Goal: Task Accomplishment & Management: Complete application form

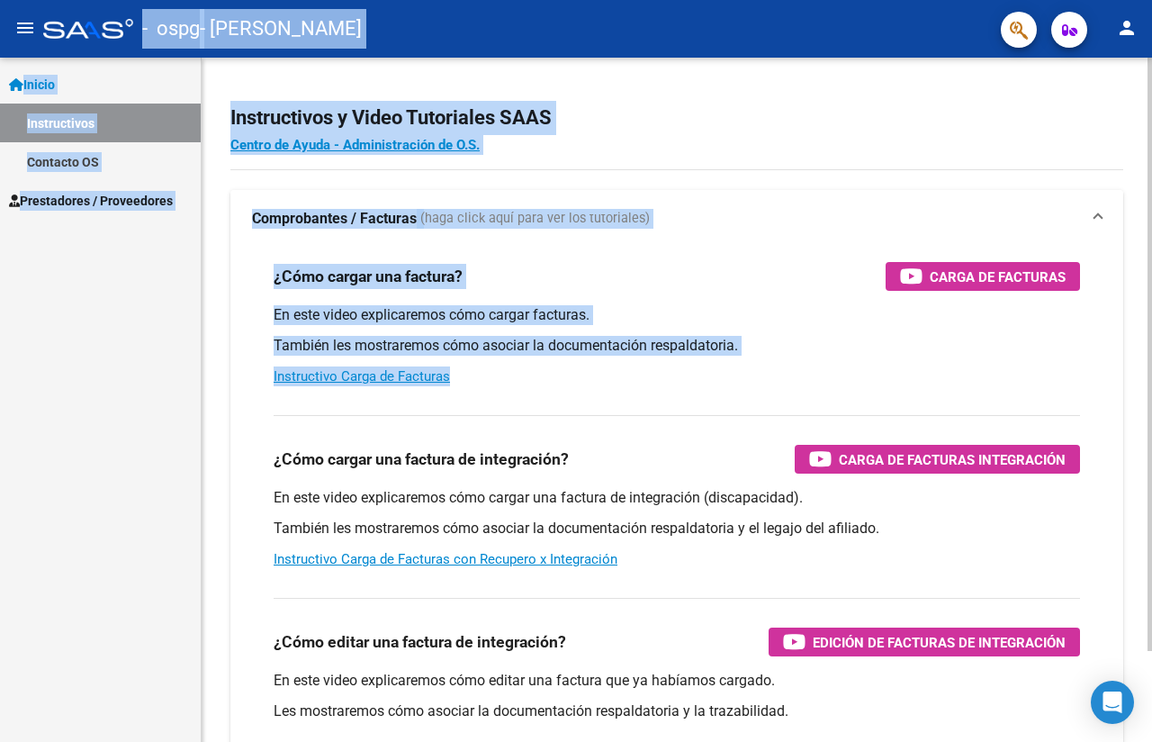
click at [782, 240] on mat-expansion-panel-header "Comprobantes / Facturas (haga click aquí para ver los tutoriales)" at bounding box center [676, 219] width 893 height 58
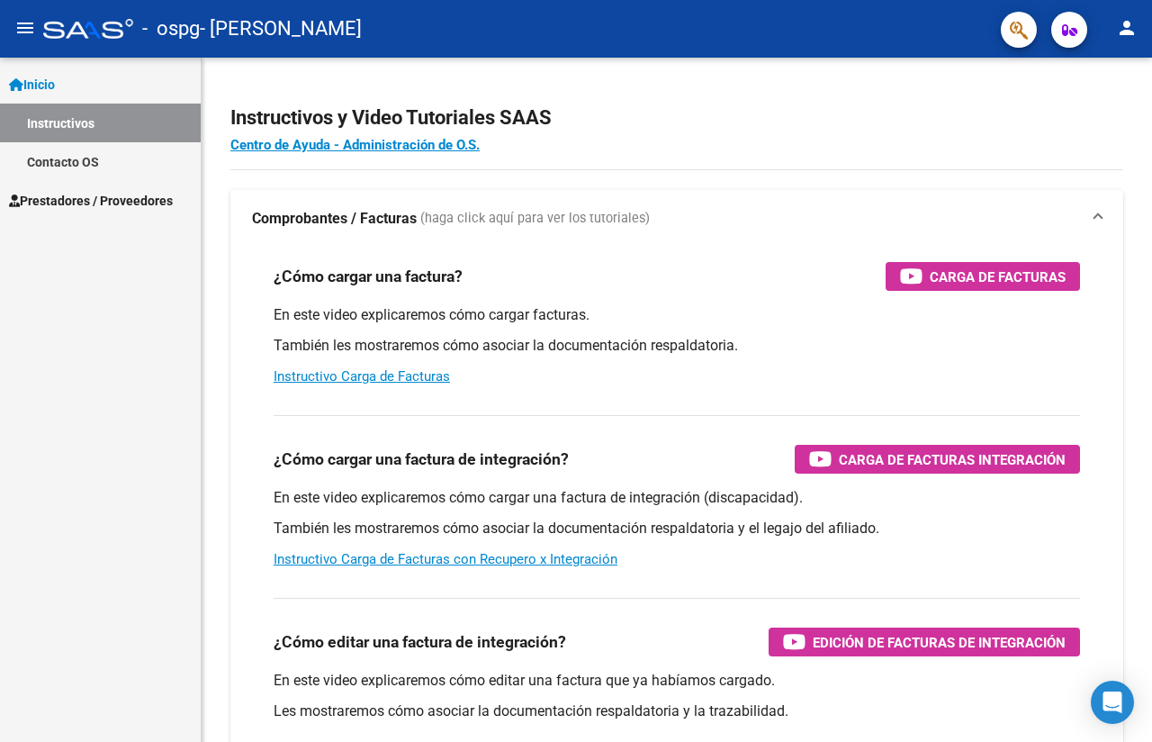
click at [645, 386] on div "¿Cómo cargar una factura? Carga de Facturas En este video explicaremos cómo car…" at bounding box center [677, 324] width 850 height 153
click at [1141, 555] on div "Instructivos y Video Tutoriales SAAS Centro de Ayuda - Administración de O.S. C…" at bounding box center [679, 453] width 955 height 790
click at [97, 203] on span "Prestadores / Proveedores" at bounding box center [91, 201] width 164 height 20
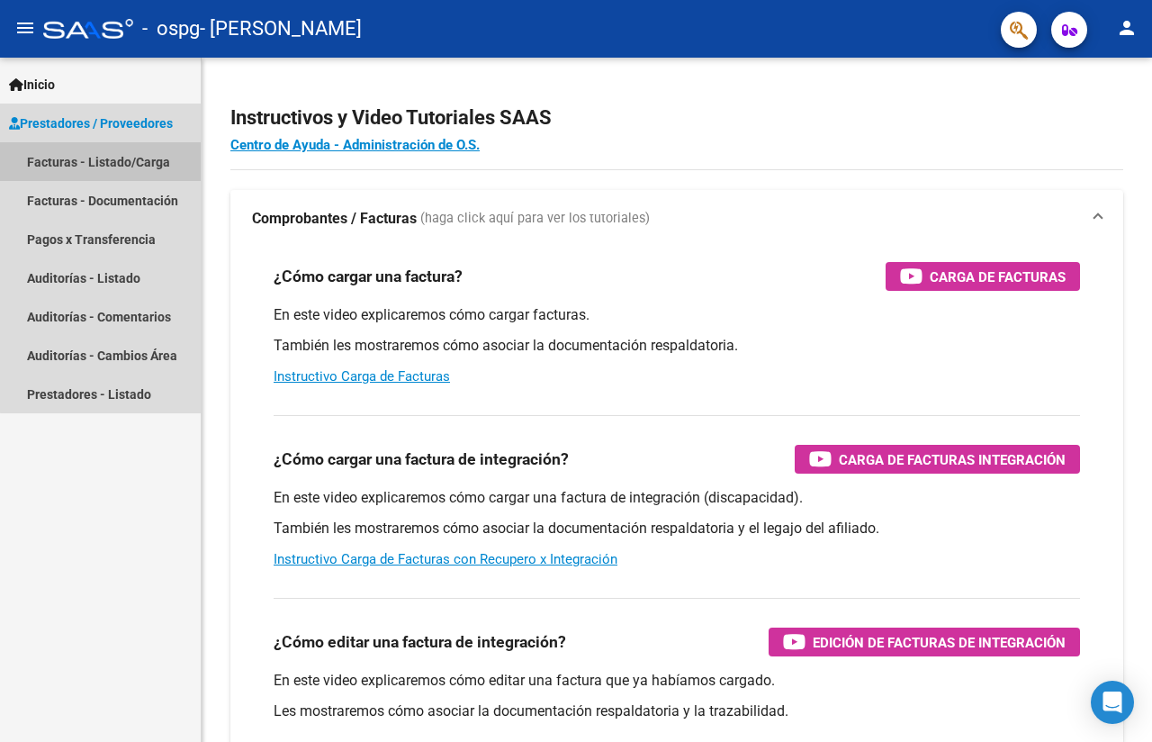
click at [128, 171] on link "Facturas - Listado/Carga" at bounding box center [100, 161] width 201 height 39
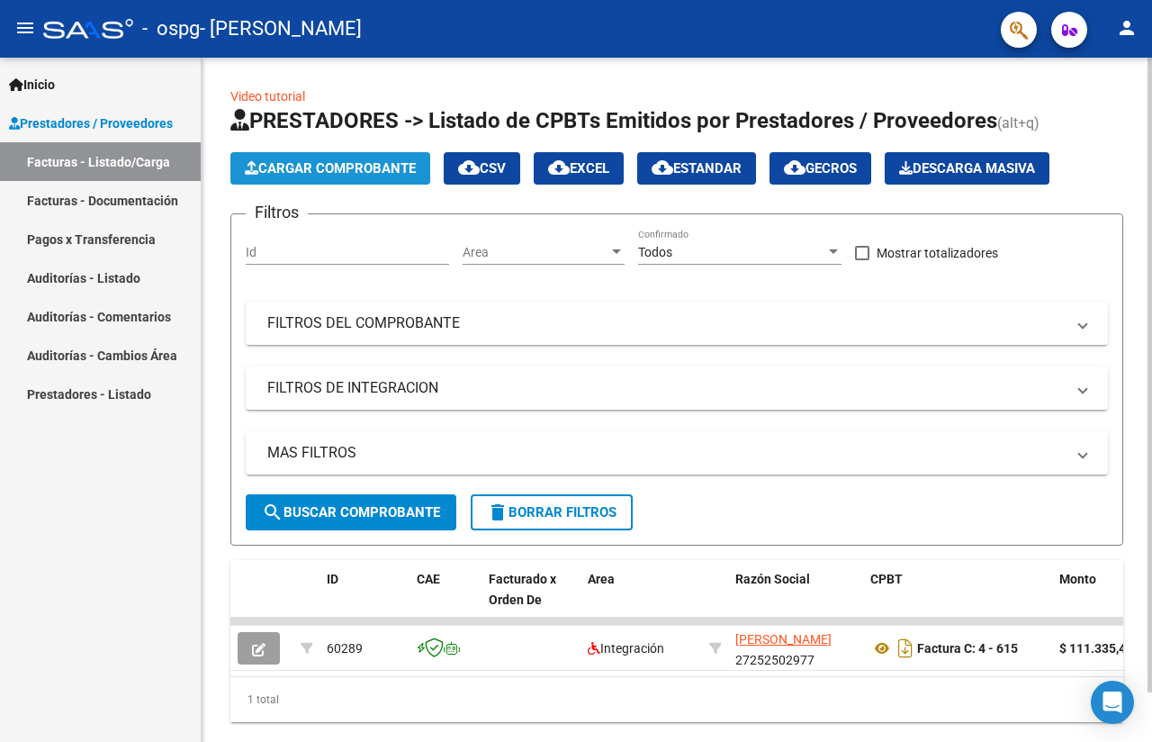
click at [396, 160] on span "Cargar Comprobante" at bounding box center [330, 168] width 171 height 16
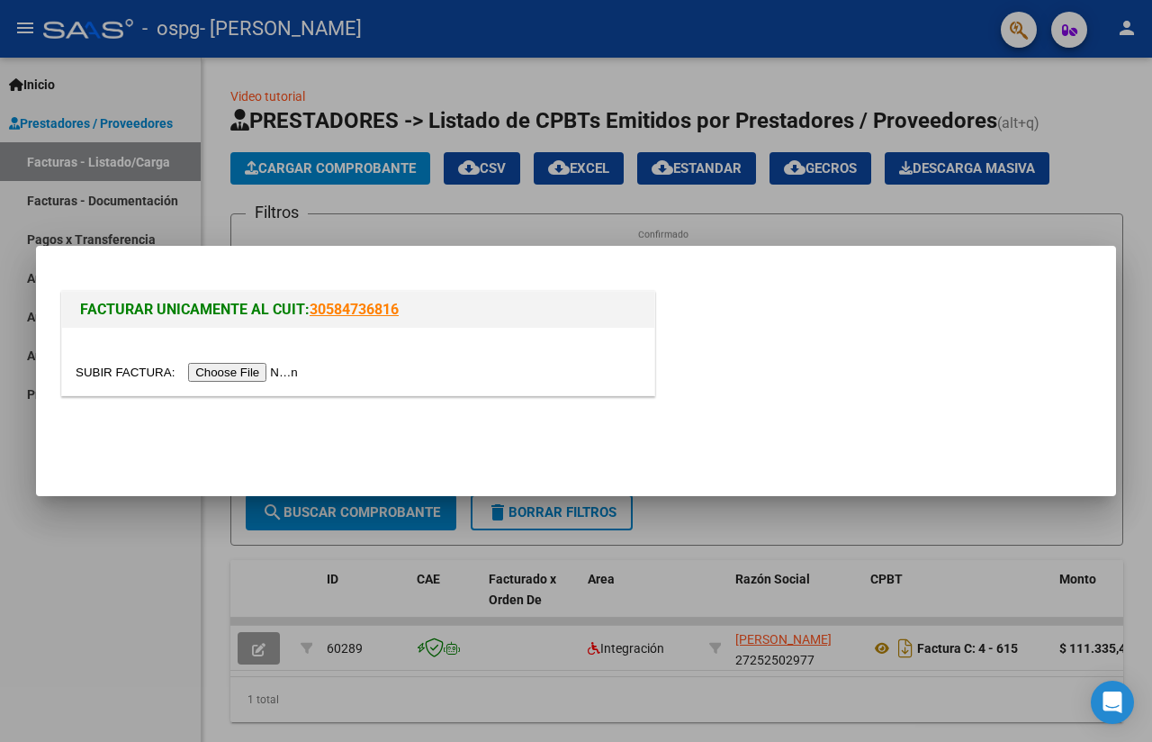
click at [269, 374] on input "file" at bounding box center [190, 372] width 228 height 19
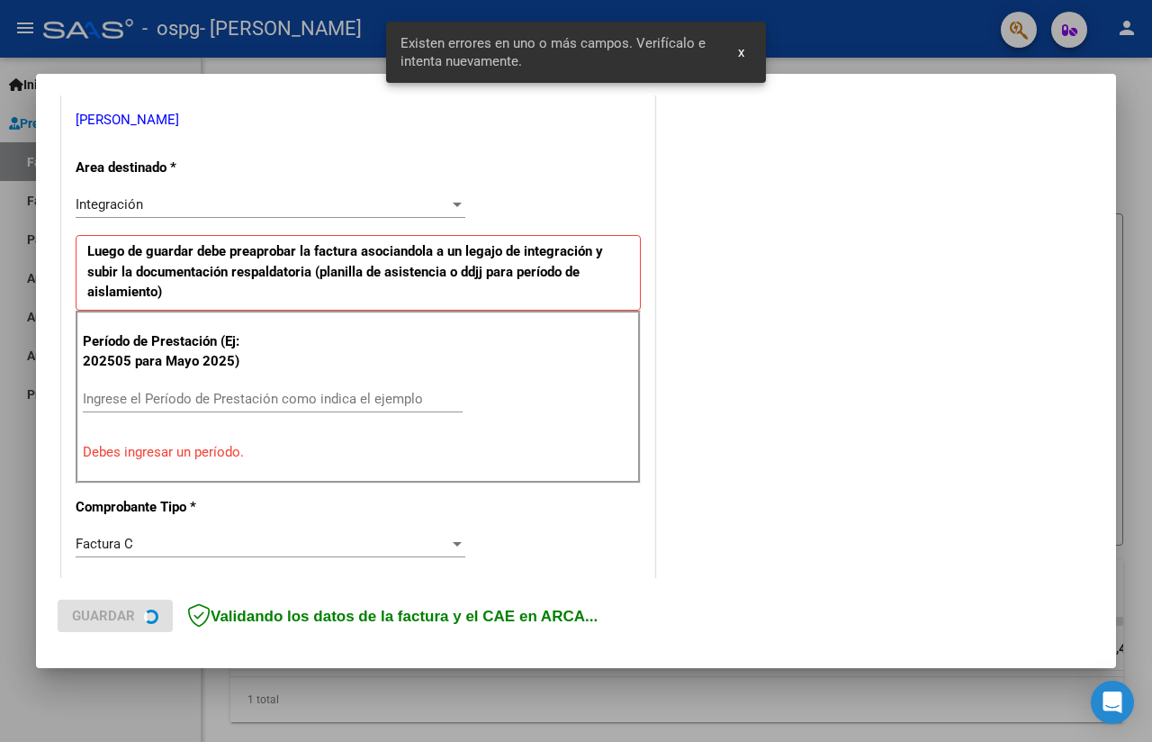
scroll to position [373, 0]
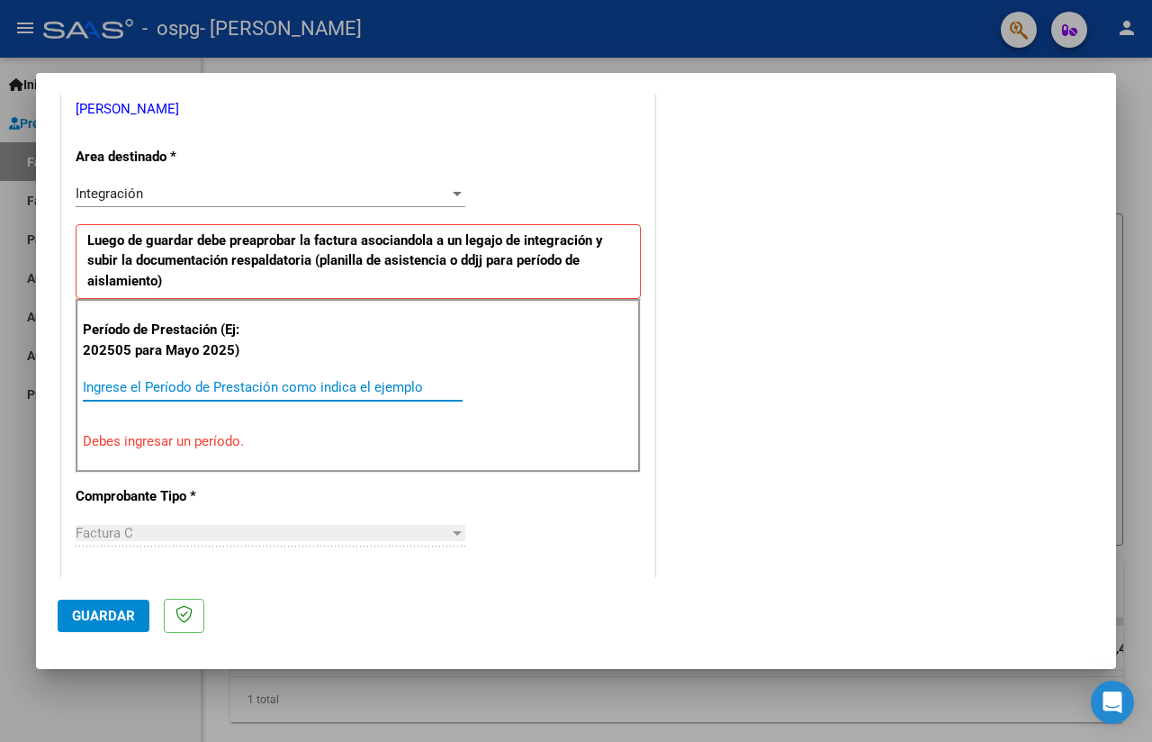
click at [202, 387] on input "Ingrese el Período de Prestación como indica el ejemplo" at bounding box center [273, 387] width 380 height 16
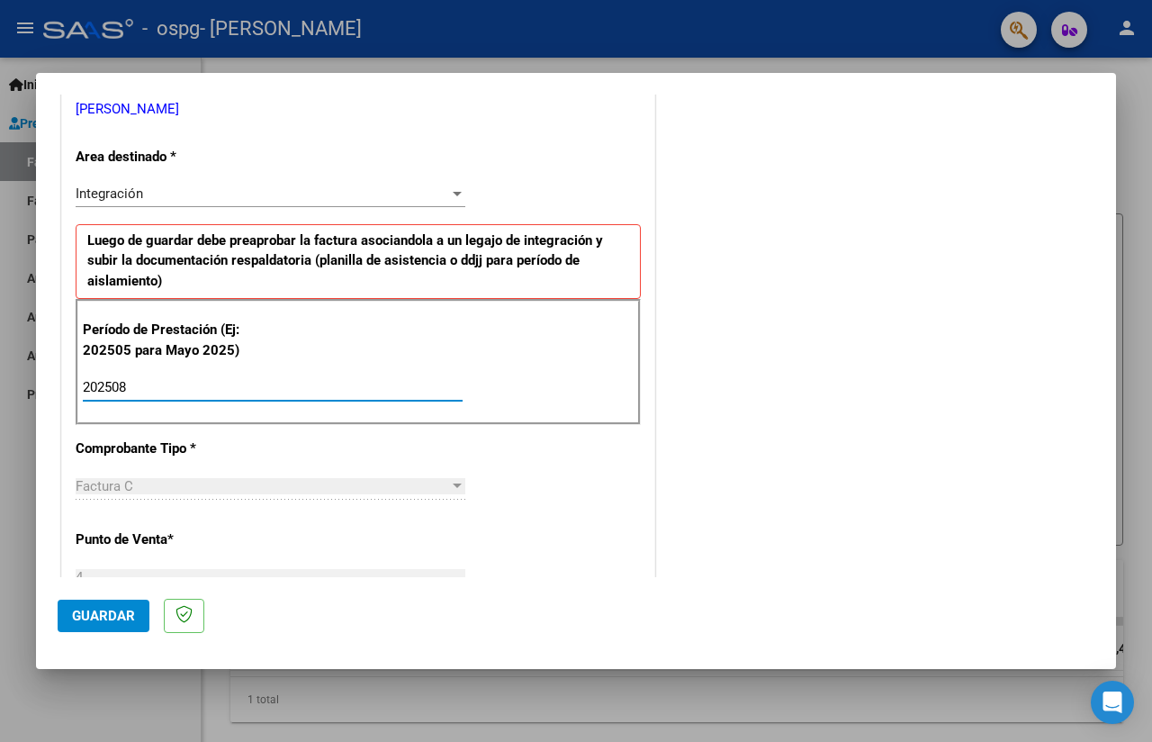
type input "202508"
click at [227, 473] on div "Factura C Seleccionar Tipo" at bounding box center [271, 486] width 390 height 27
click at [239, 490] on div "Factura C" at bounding box center [263, 486] width 374 height 16
click at [180, 540] on p "Punto de Venta *" at bounding box center [160, 539] width 169 height 21
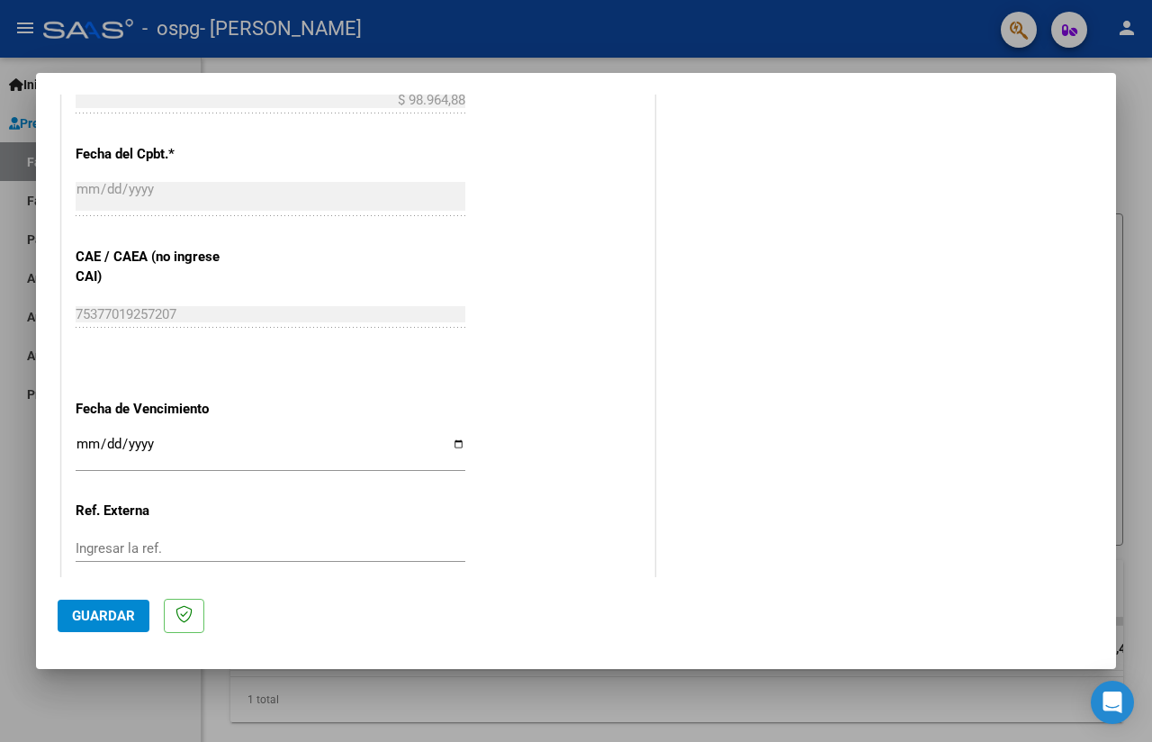
scroll to position [1120, 0]
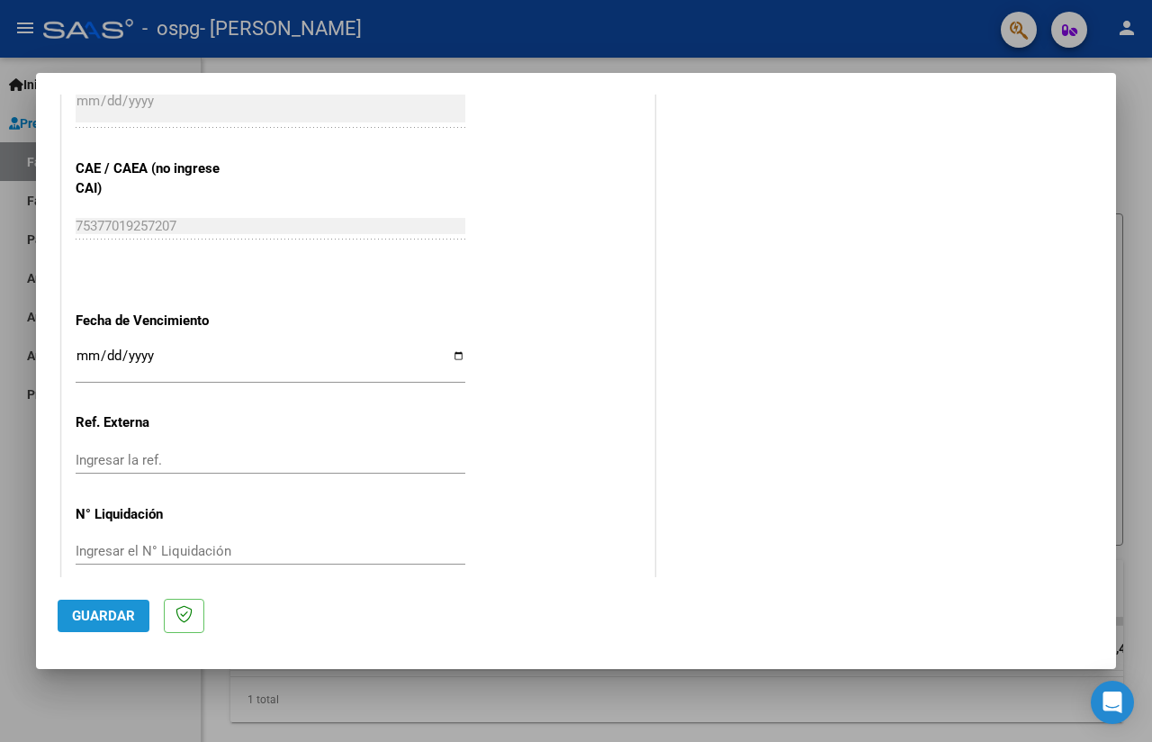
click at [124, 614] on span "Guardar" at bounding box center [103, 616] width 63 height 16
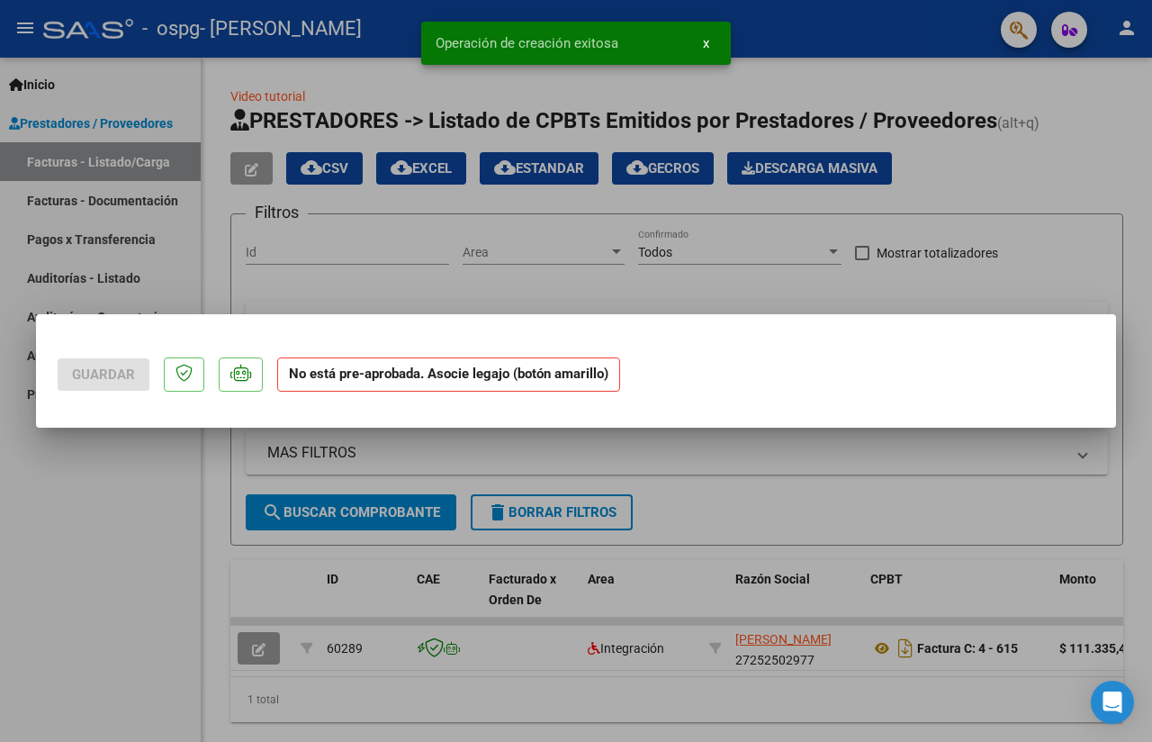
scroll to position [0, 0]
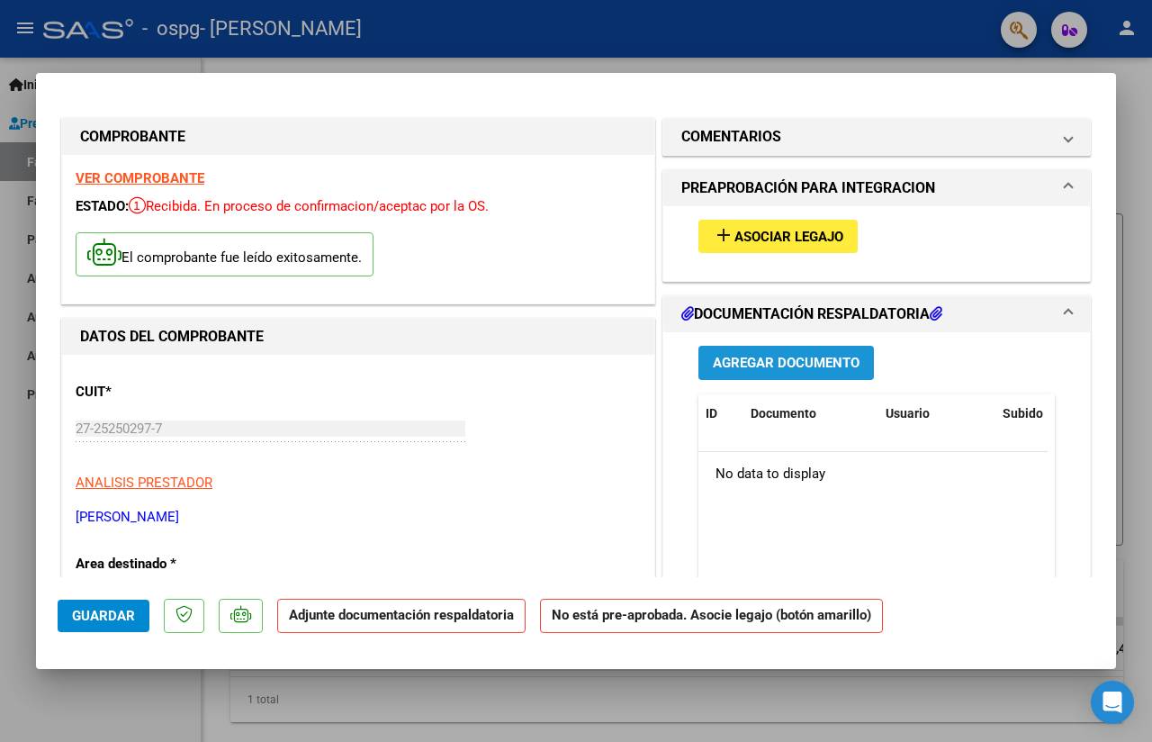
click at [800, 373] on button "Agregar Documento" at bounding box center [787, 362] width 176 height 33
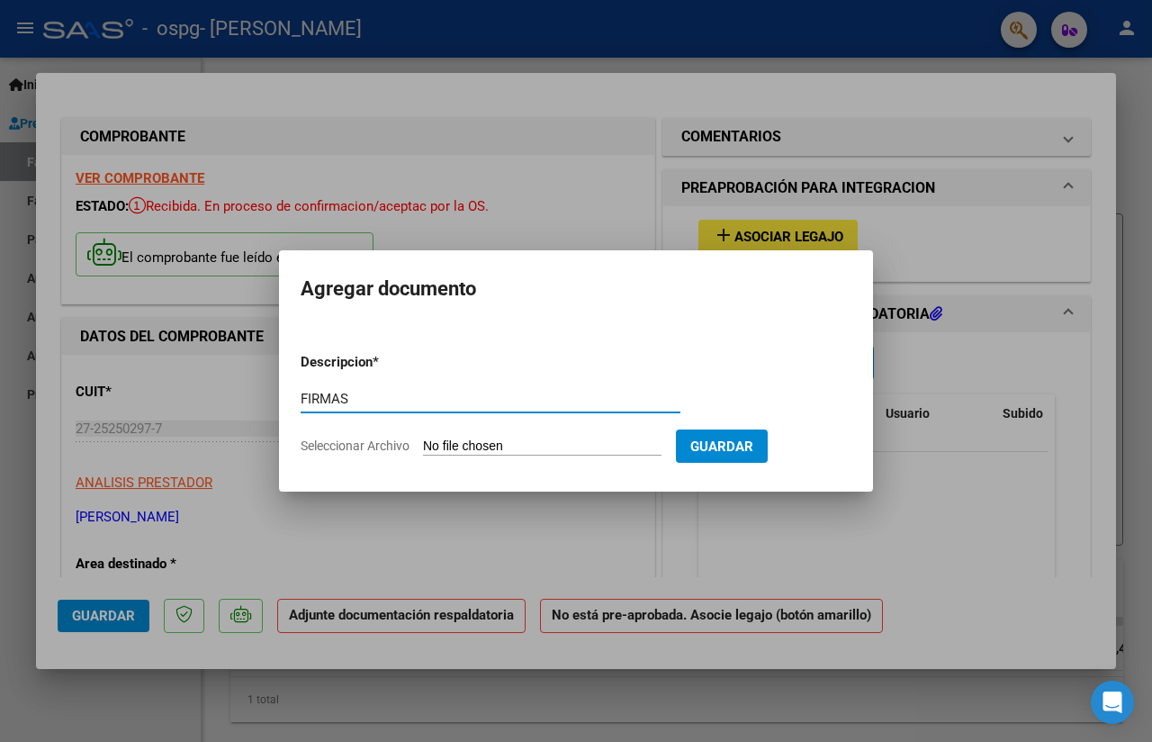
type input "FIRMAS"
click at [598, 447] on input "Seleccionar Archivo" at bounding box center [542, 446] width 239 height 17
type input "C:\fakepath\firmas .pdf"
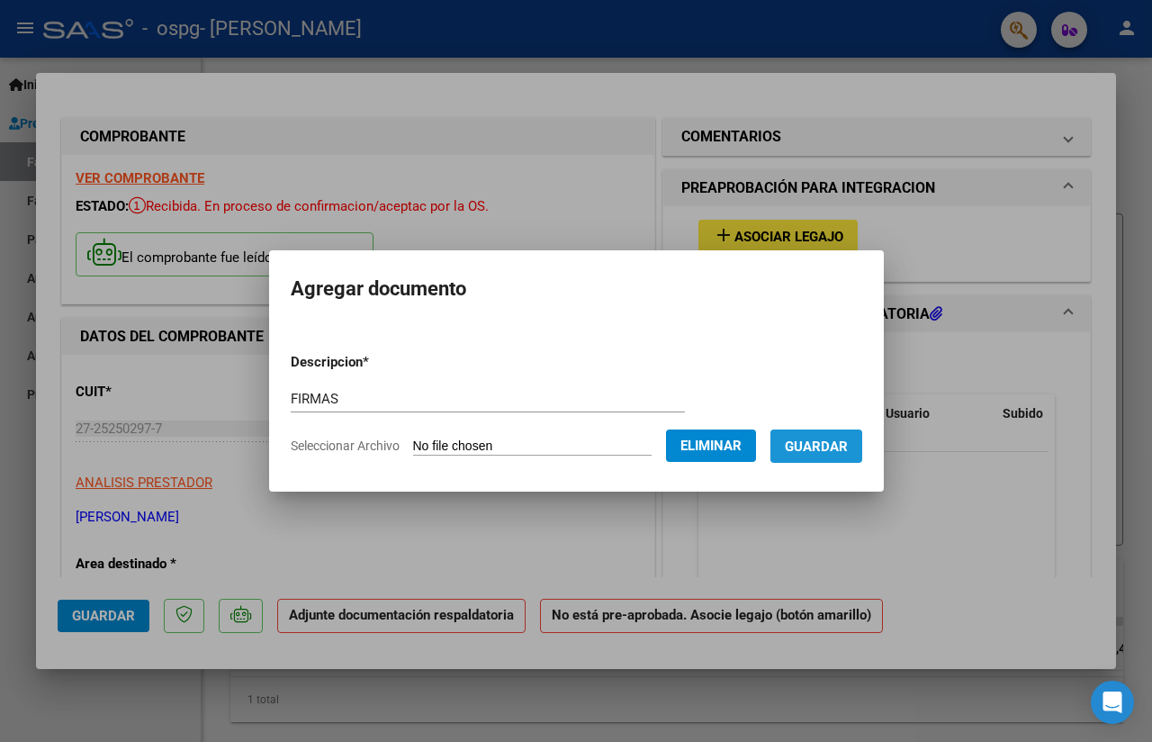
click at [812, 445] on span "Guardar" at bounding box center [816, 446] width 63 height 16
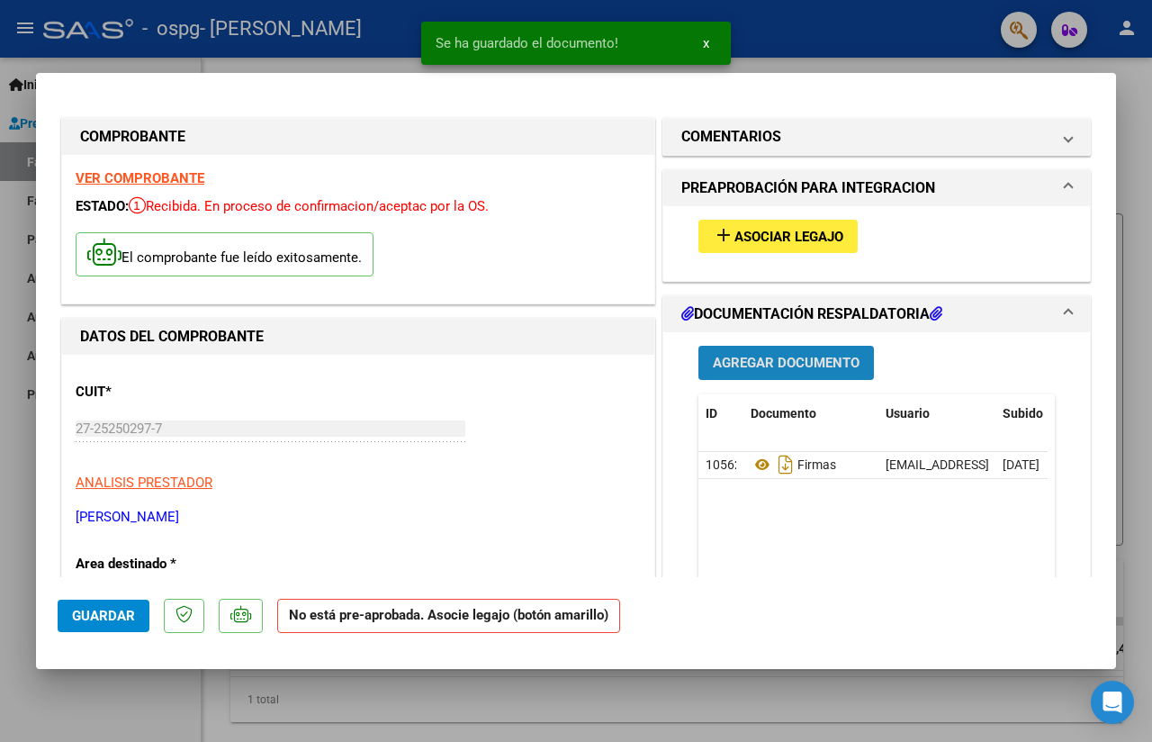
click at [819, 357] on span "Agregar Documento" at bounding box center [786, 364] width 147 height 16
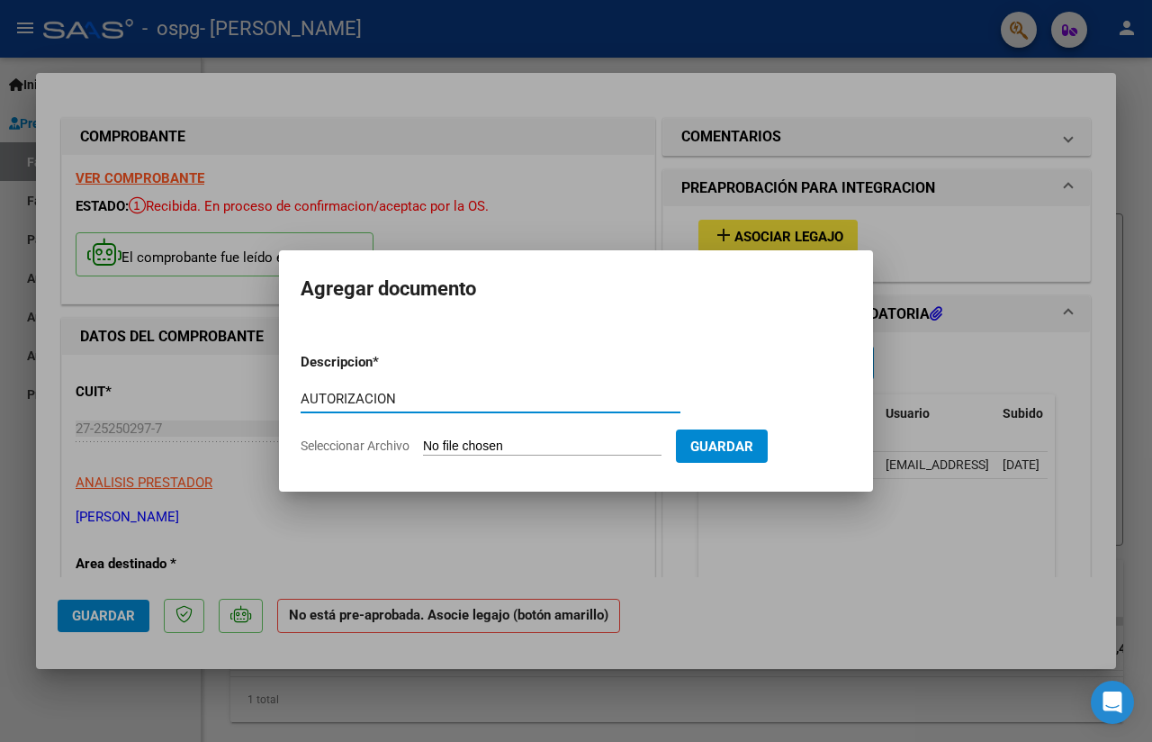
type input "AUTORIZACION"
click at [605, 437] on form "Descripcion * AUTORIZACION Escriba aquí una descripcion Seleccionar Archivo Gua…" at bounding box center [576, 404] width 551 height 131
click at [508, 447] on input "Seleccionar Archivo" at bounding box center [542, 446] width 239 height 17
type input "C:\fakepath\AUTORIZACION (3).pdf"
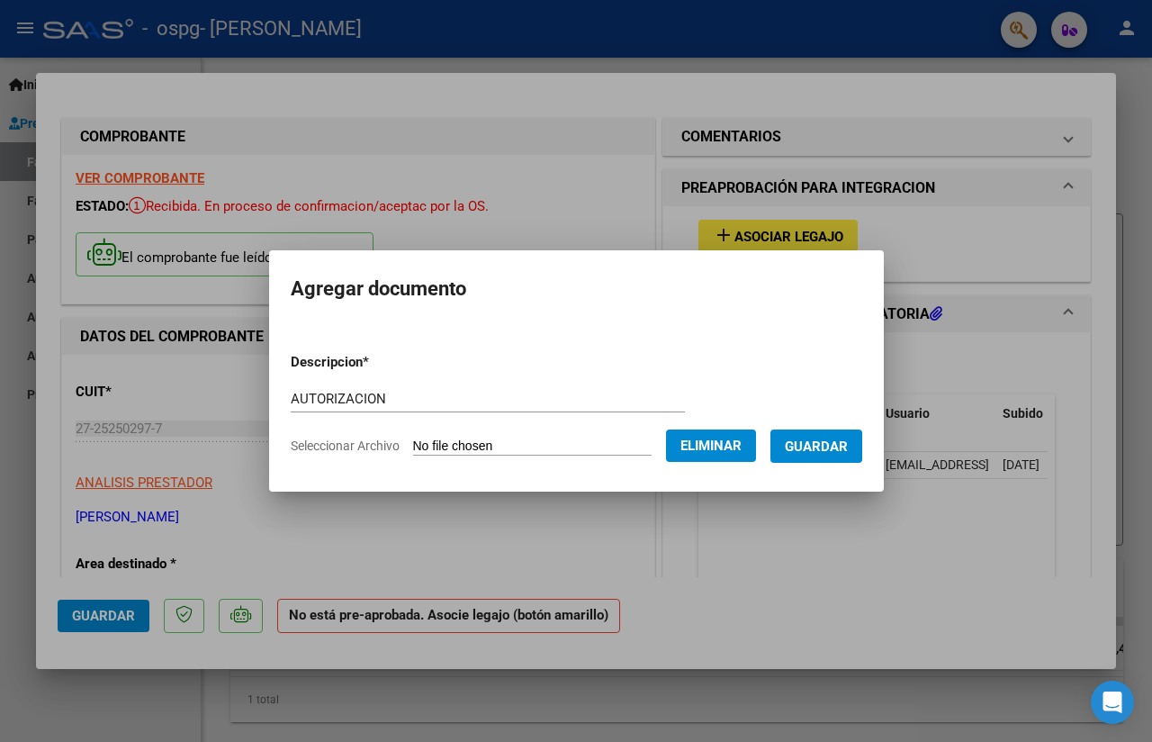
click at [789, 449] on span "Guardar" at bounding box center [816, 446] width 63 height 16
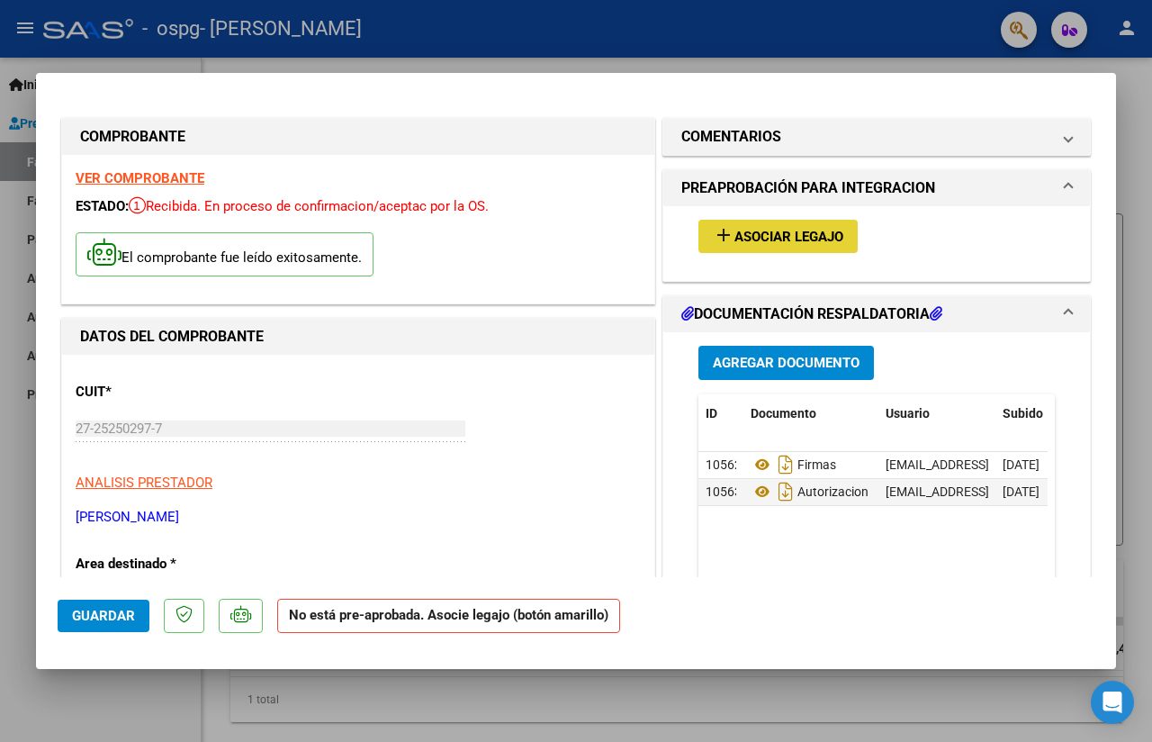
click at [802, 235] on span "Asociar Legajo" at bounding box center [789, 237] width 109 height 16
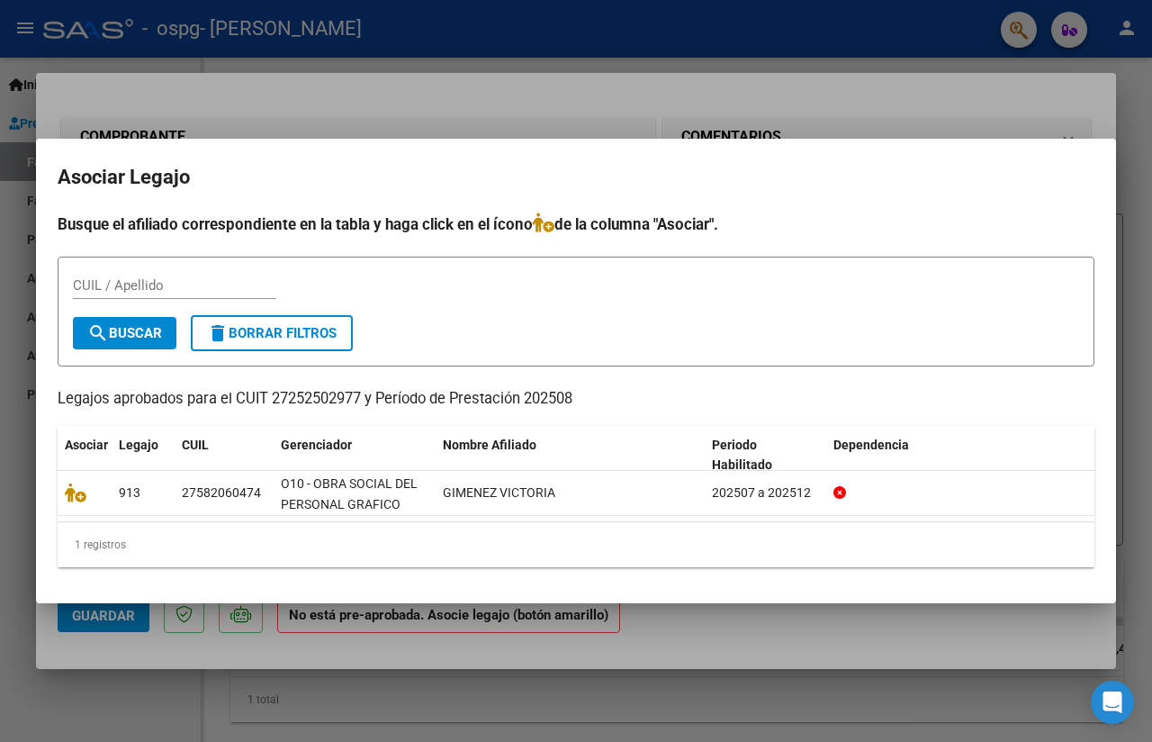
click at [947, 130] on div at bounding box center [576, 371] width 1152 height 742
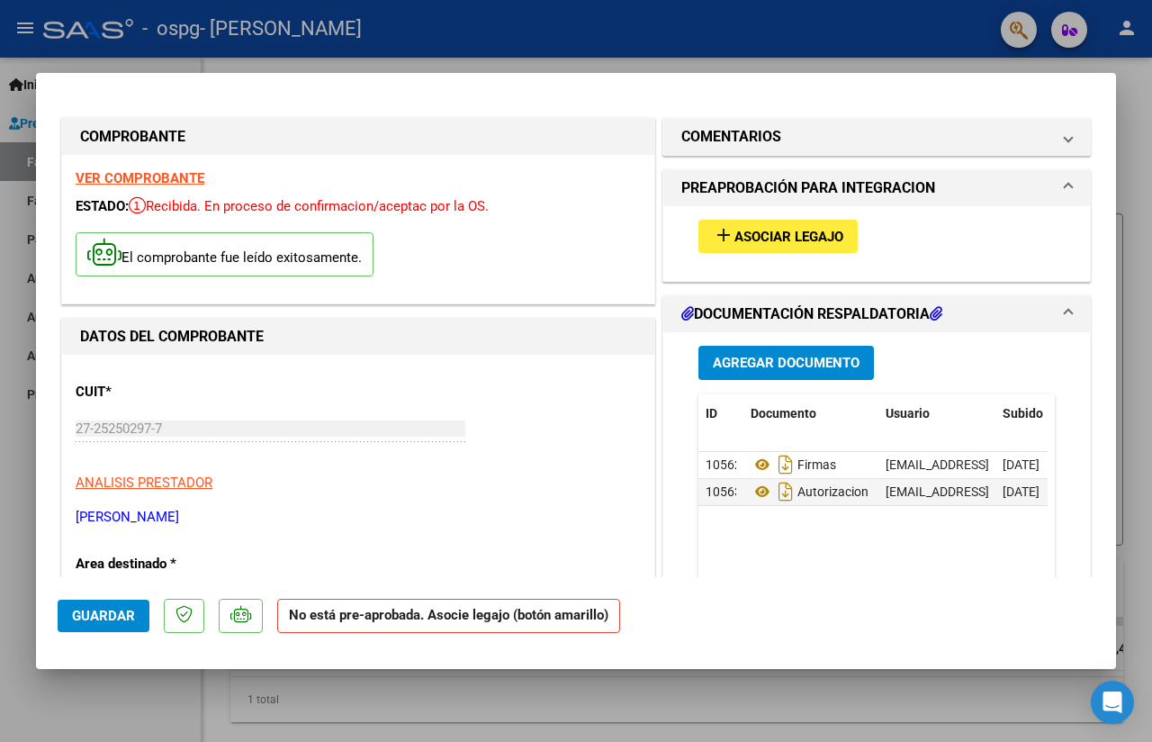
drag, startPoint x: 1114, startPoint y: 232, endPoint x: 1110, endPoint y: 304, distance: 72.1
click at [1110, 304] on div "COMPROBANTE VER COMPROBANTE ESTADO: Recibida. En proceso de confirmacion/acepta…" at bounding box center [576, 371] width 1152 height 742
click at [1083, 252] on mat-dialog-content "COMPROBANTE VER COMPROBANTE ESTADO: Recibida. En proceso de confirmacion/acepta…" at bounding box center [576, 336] width 1080 height 483
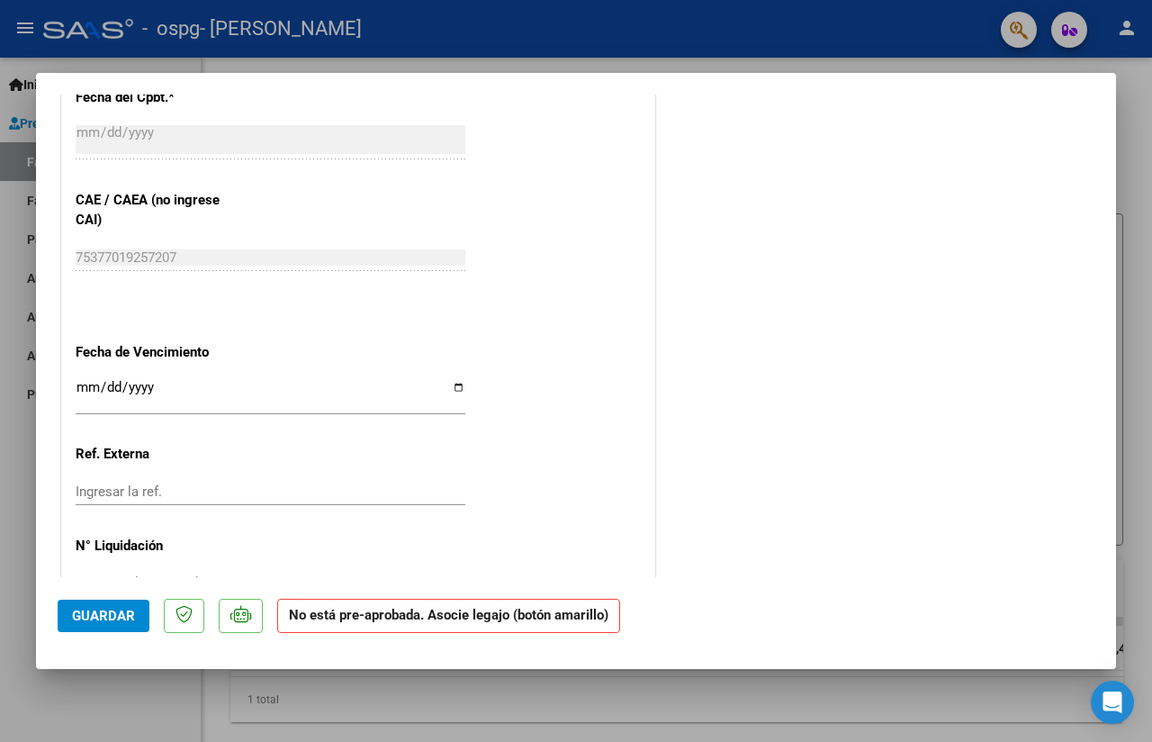
scroll to position [1080, 0]
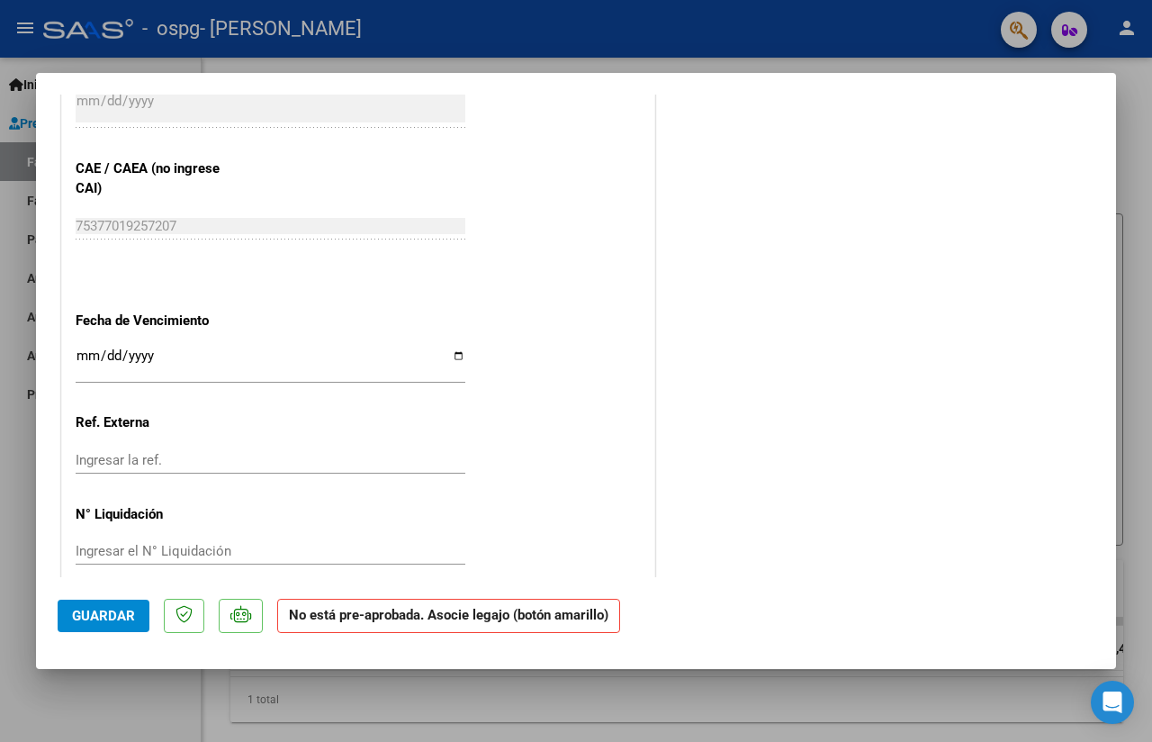
click at [132, 618] on span "Guardar" at bounding box center [103, 616] width 63 height 16
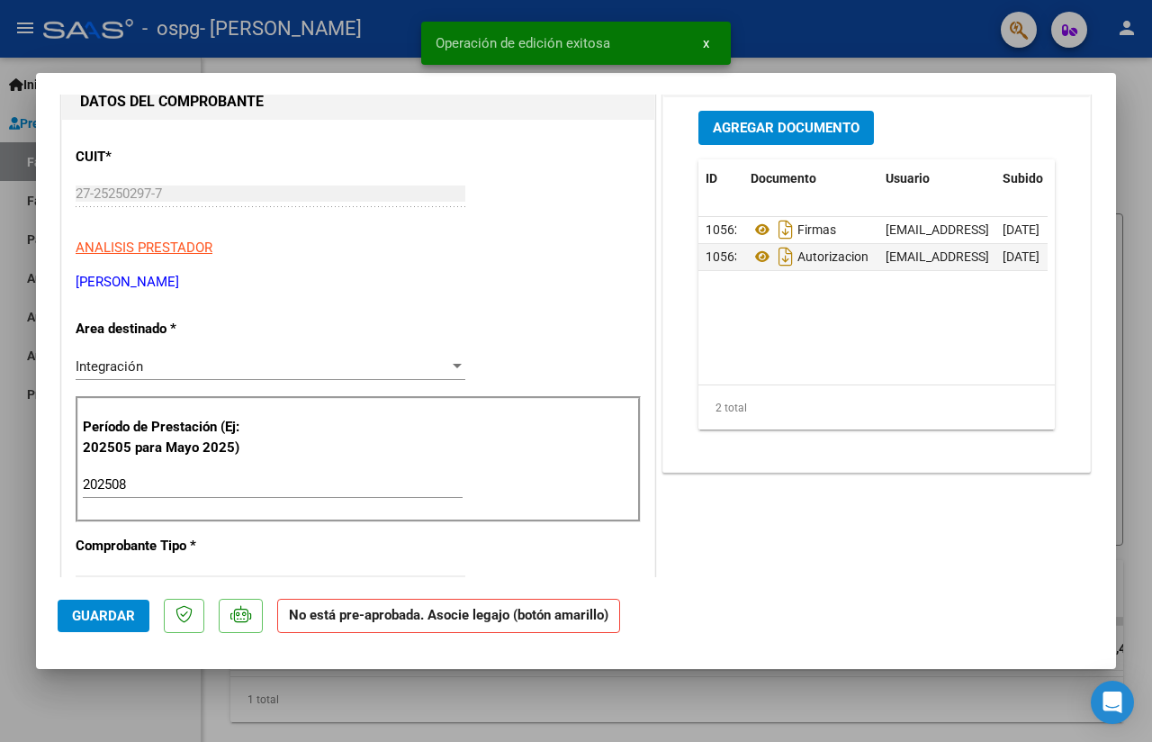
scroll to position [0, 0]
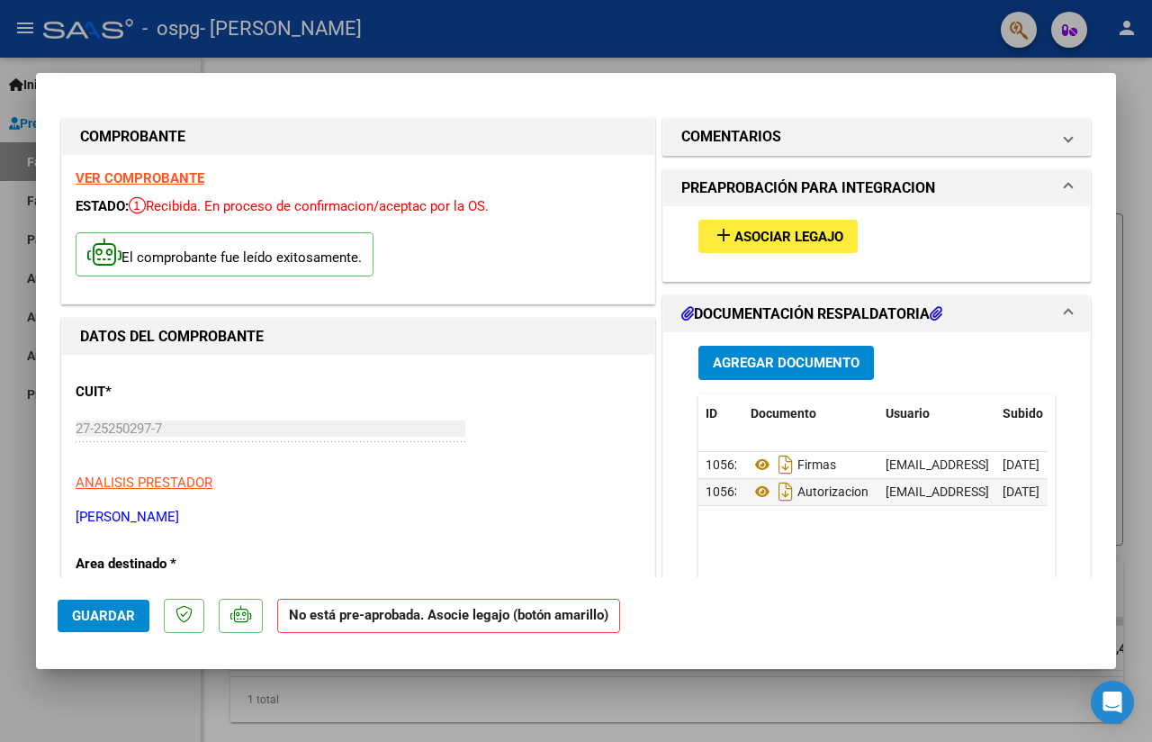
click at [110, 70] on div at bounding box center [576, 371] width 1152 height 742
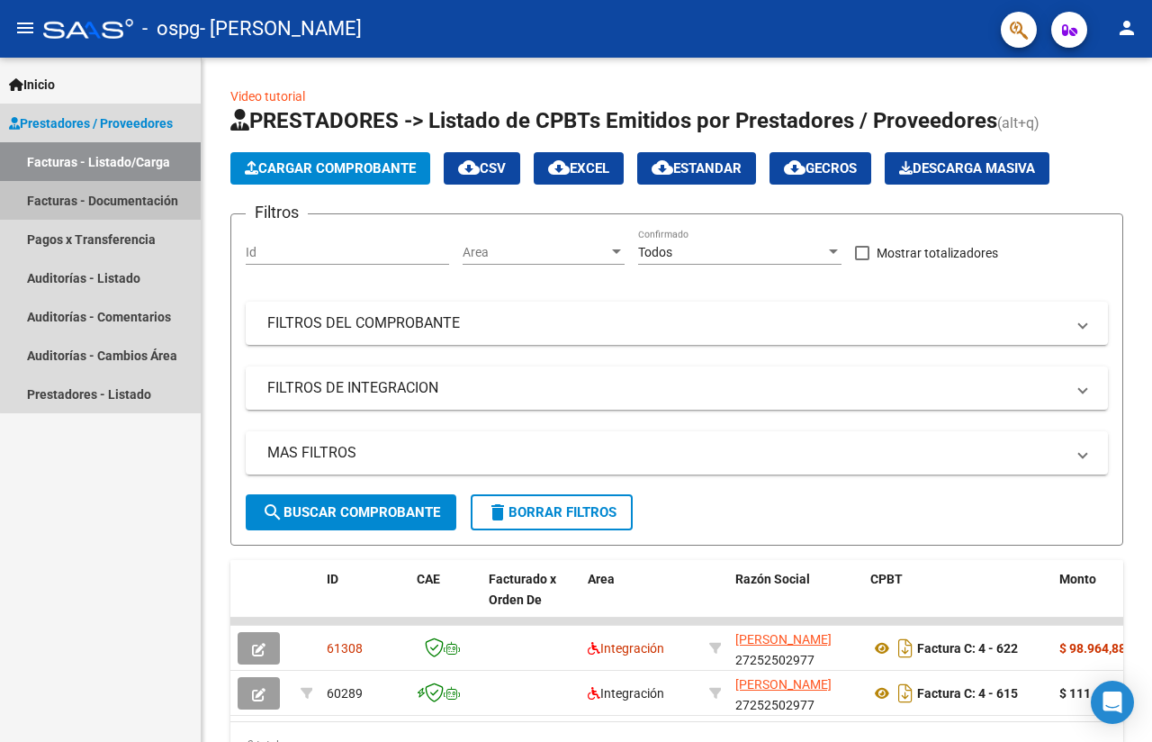
click at [121, 200] on link "Facturas - Documentación" at bounding box center [100, 200] width 201 height 39
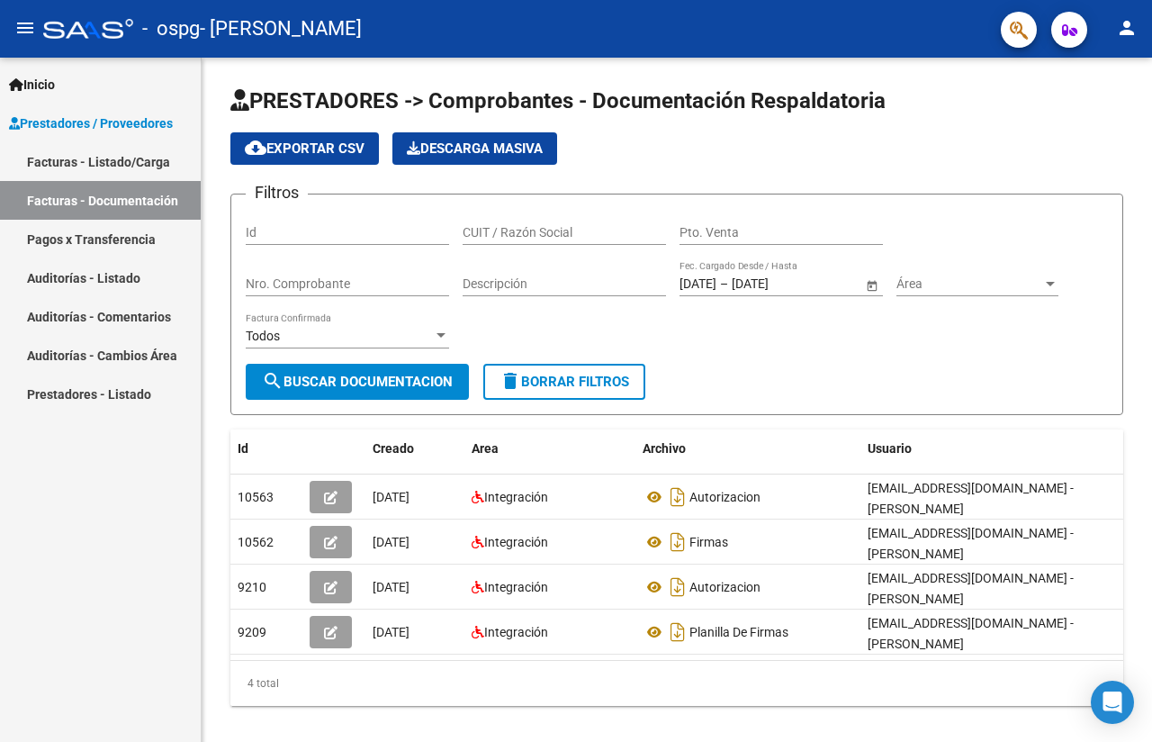
click at [128, 251] on link "Pagos x Transferencia" at bounding box center [100, 239] width 201 height 39
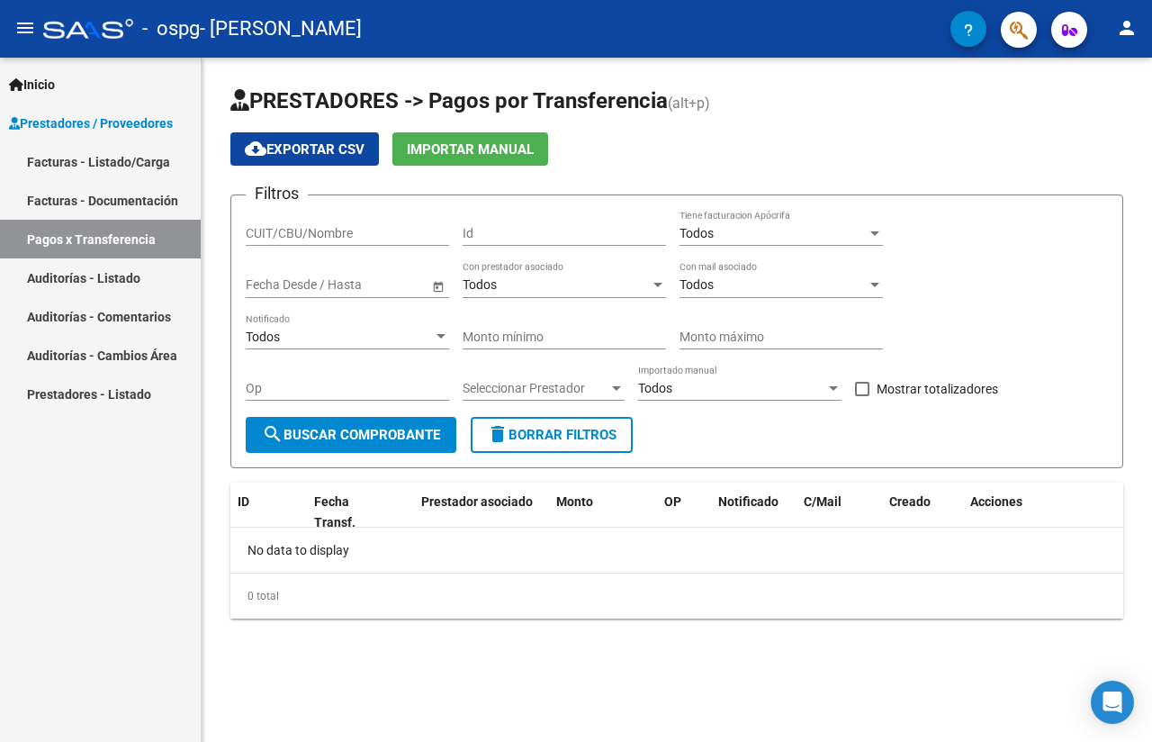
click at [126, 274] on link "Auditorías - Listado" at bounding box center [100, 277] width 201 height 39
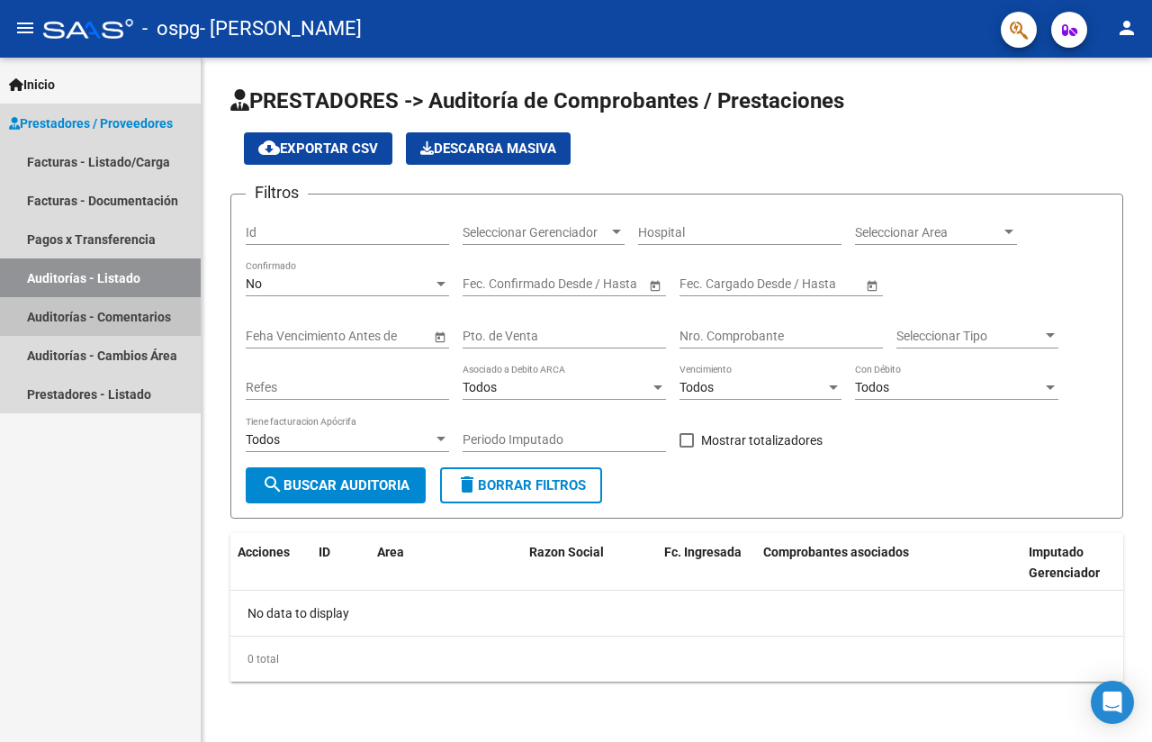
click at [122, 317] on link "Auditorías - Comentarios" at bounding box center [100, 316] width 201 height 39
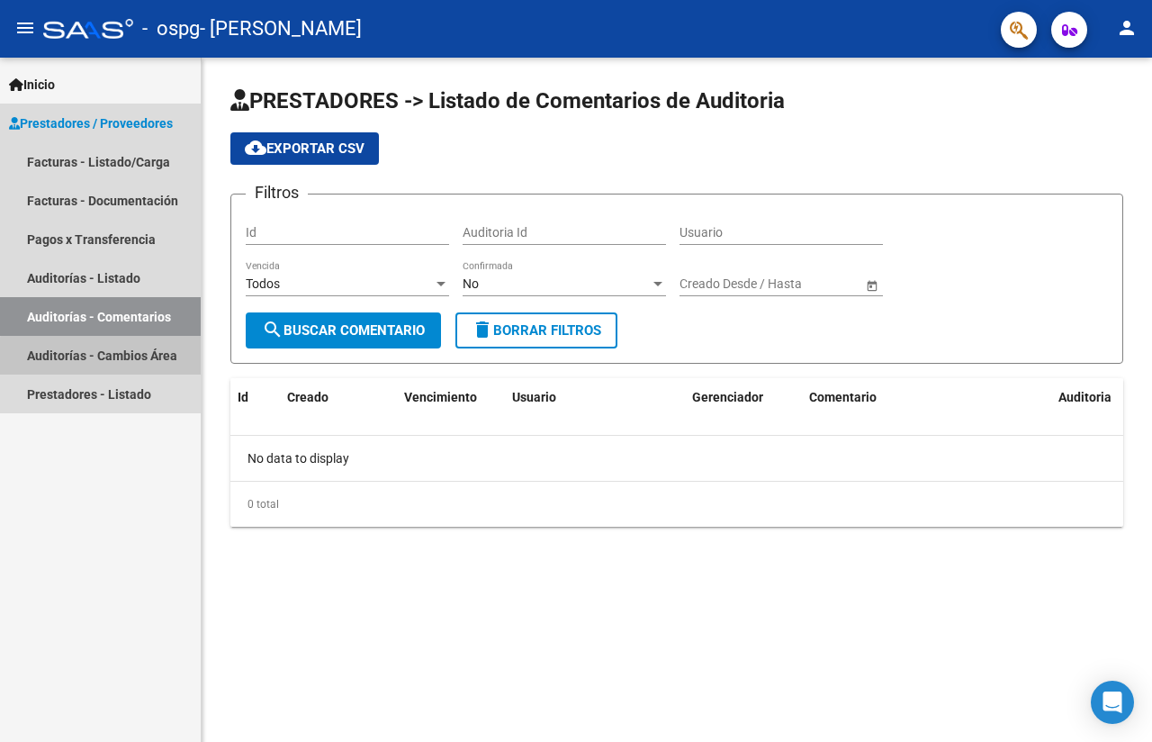
click at [122, 357] on link "Auditorías - Cambios Área" at bounding box center [100, 355] width 201 height 39
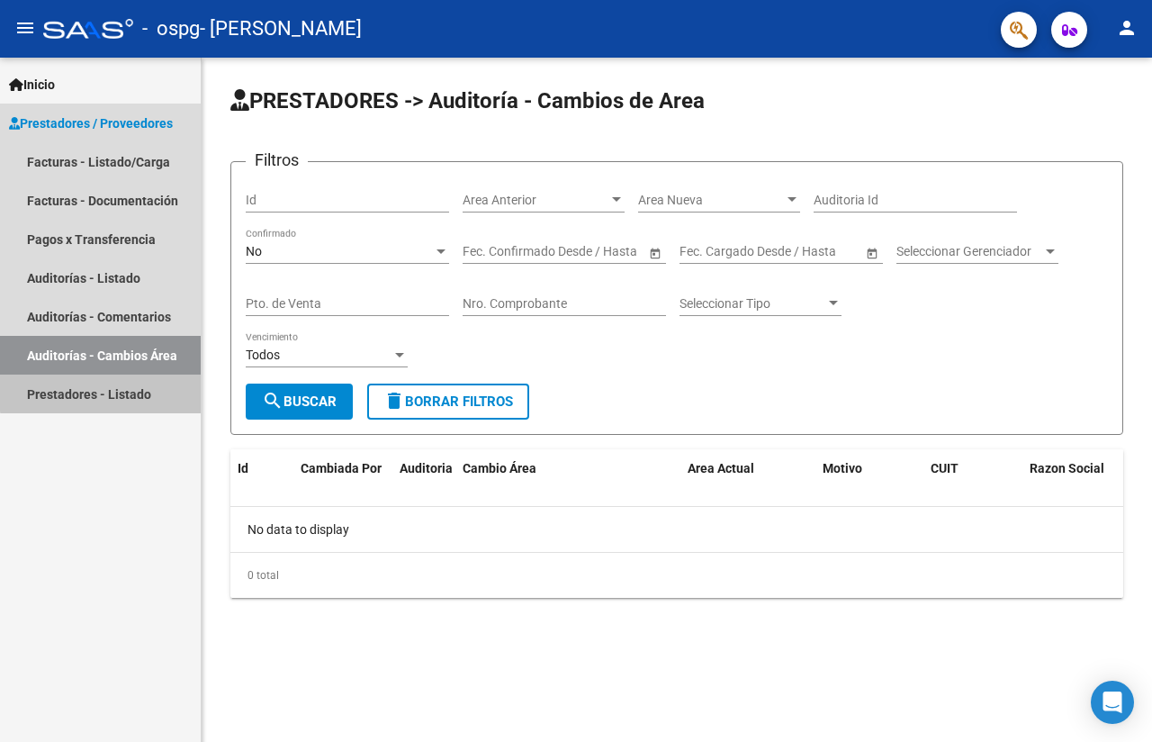
click at [122, 385] on link "Prestadores - Listado" at bounding box center [100, 394] width 201 height 39
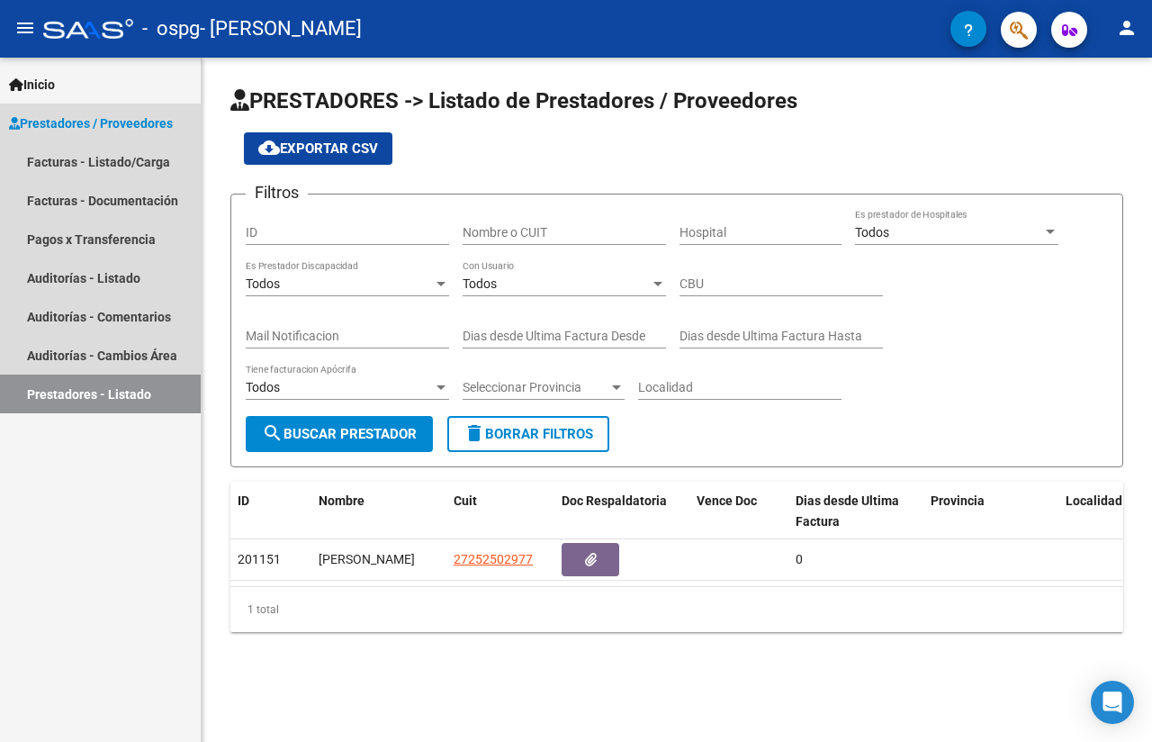
click at [147, 130] on span "Prestadores / Proveedores" at bounding box center [91, 123] width 164 height 20
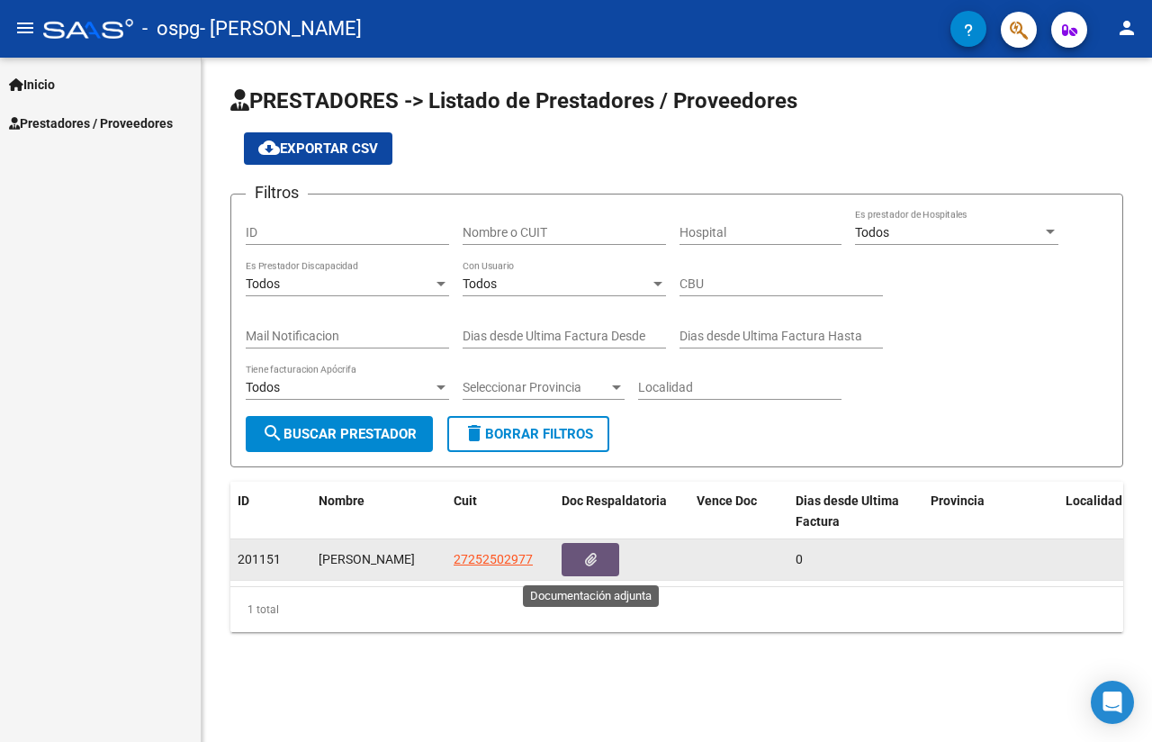
click at [591, 554] on icon "button" at bounding box center [591, 560] width 12 height 14
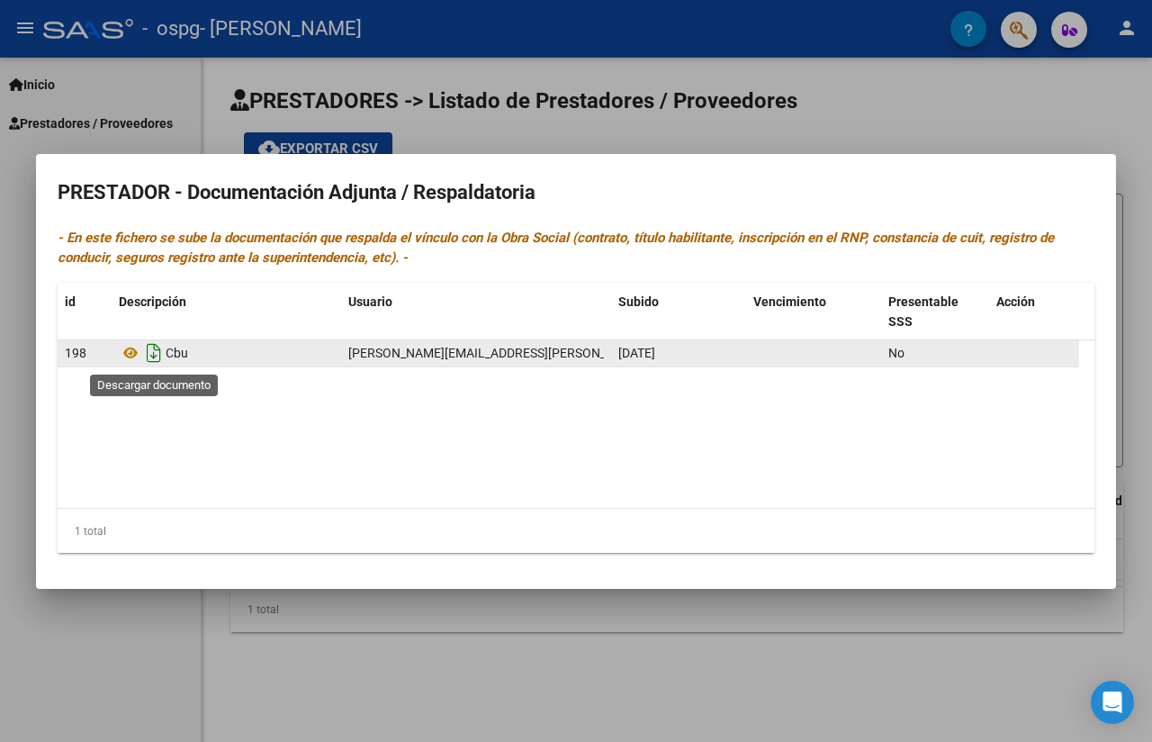
click at [157, 348] on icon "Descargar documento" at bounding box center [153, 353] width 23 height 29
click at [160, 354] on icon "Descargar documento" at bounding box center [153, 353] width 23 height 29
click at [134, 353] on icon at bounding box center [130, 353] width 23 height 22
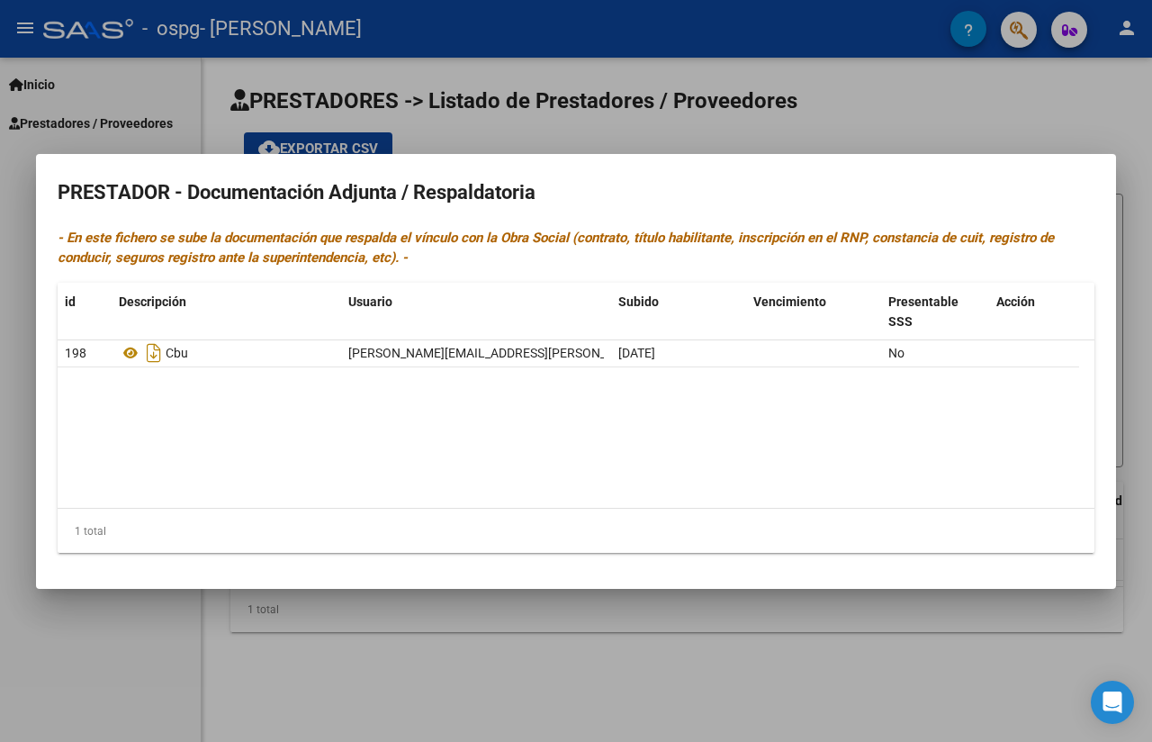
click at [711, 374] on datatable-body "198 Cbu [PERSON_NAME][EMAIL_ADDRESS][PERSON_NAME][DOMAIN_NAME] - [PERSON_NAME] …" at bounding box center [576, 423] width 1037 height 167
click at [804, 133] on div at bounding box center [576, 371] width 1152 height 742
